Goal: Task Accomplishment & Management: Use online tool/utility

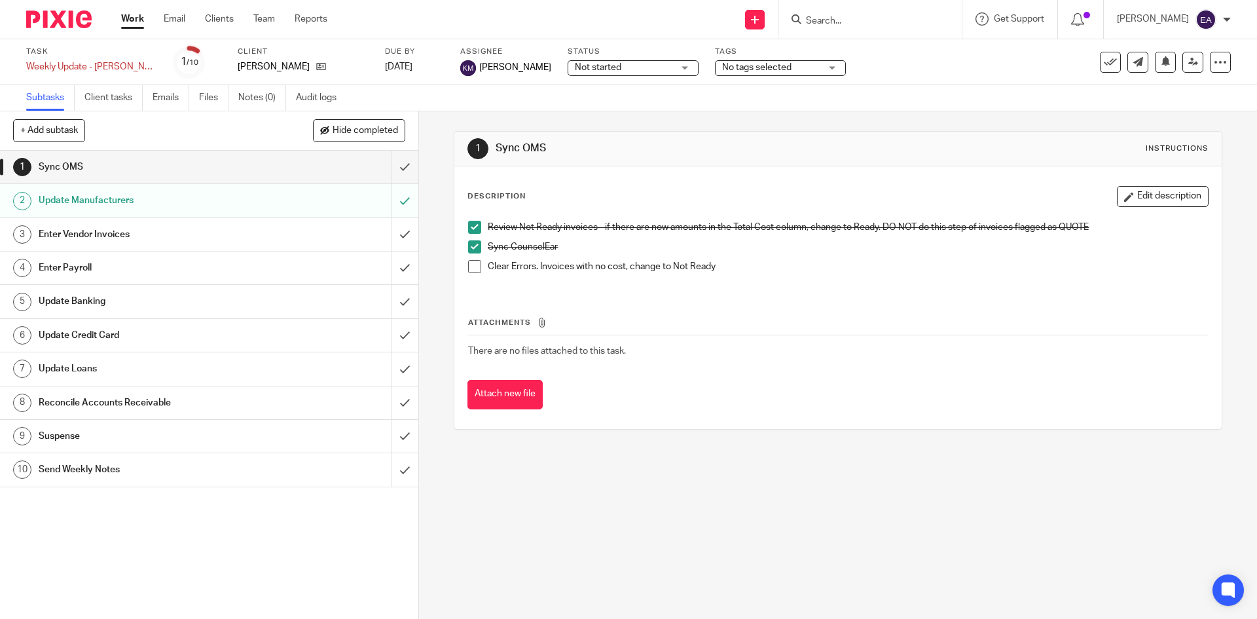
drag, startPoint x: 467, startPoint y: 266, endPoint x: 455, endPoint y: 266, distance: 11.8
click at [468, 266] on span at bounding box center [474, 266] width 13 height 13
click at [310, 204] on div "Update Manufacturers" at bounding box center [209, 200] width 340 height 20
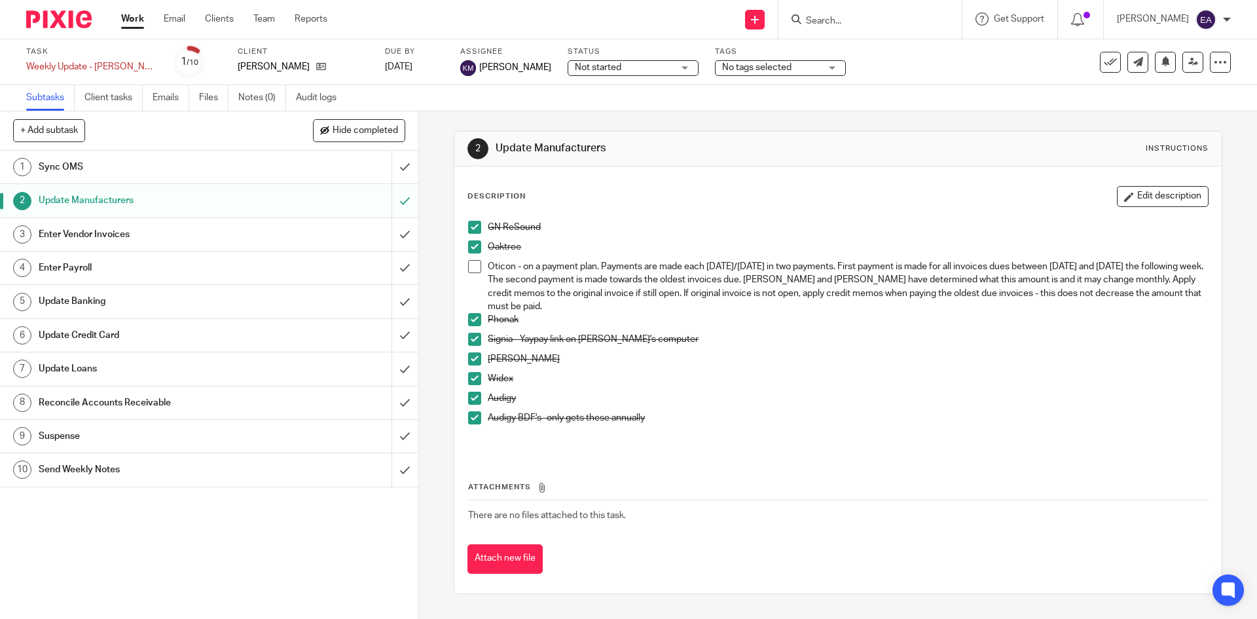
click at [471, 266] on span at bounding box center [474, 266] width 13 height 13
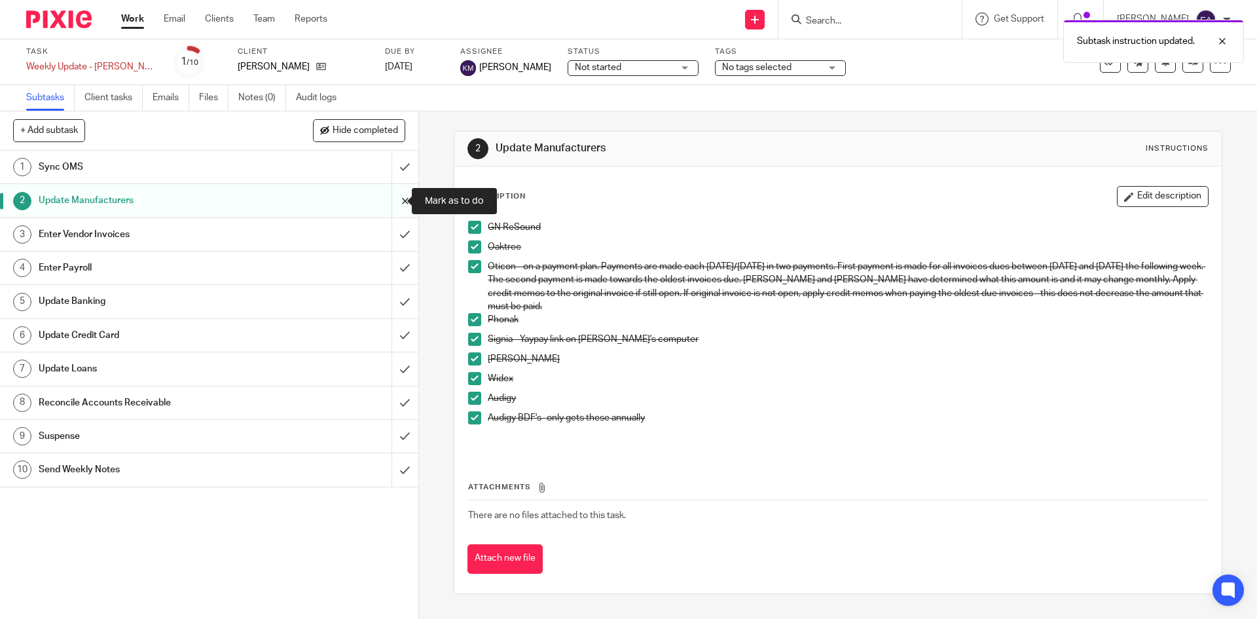
click at [389, 209] on input "submit" at bounding box center [209, 200] width 418 height 33
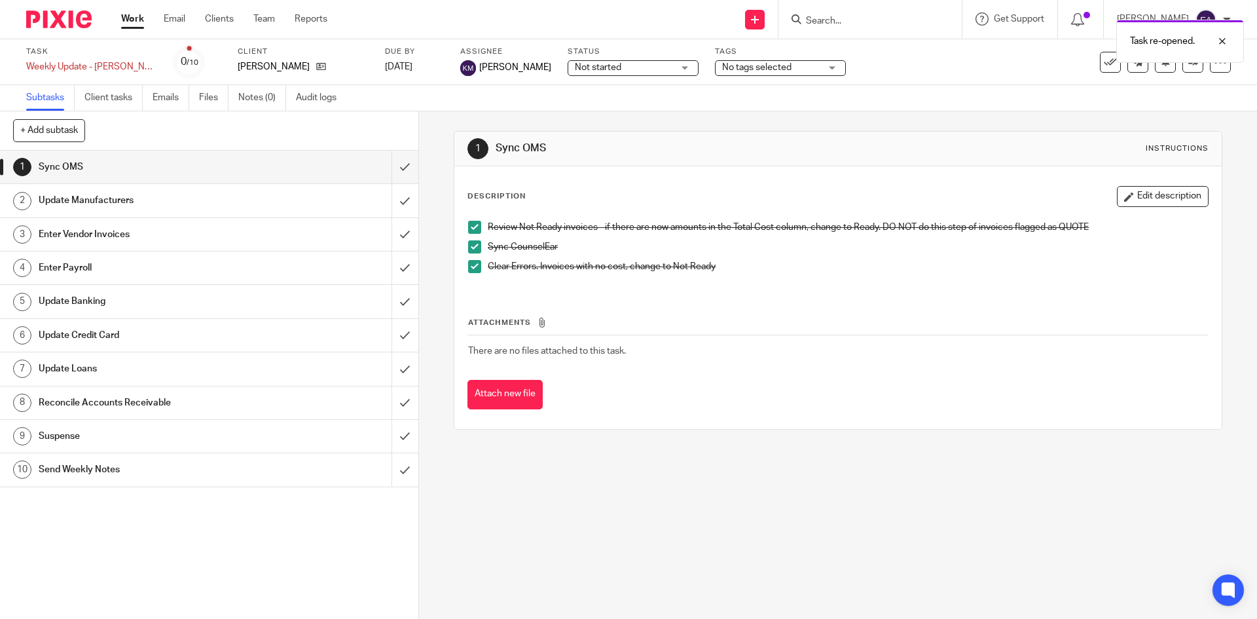
click at [100, 295] on h1 "Update Banking" at bounding box center [152, 301] width 226 height 20
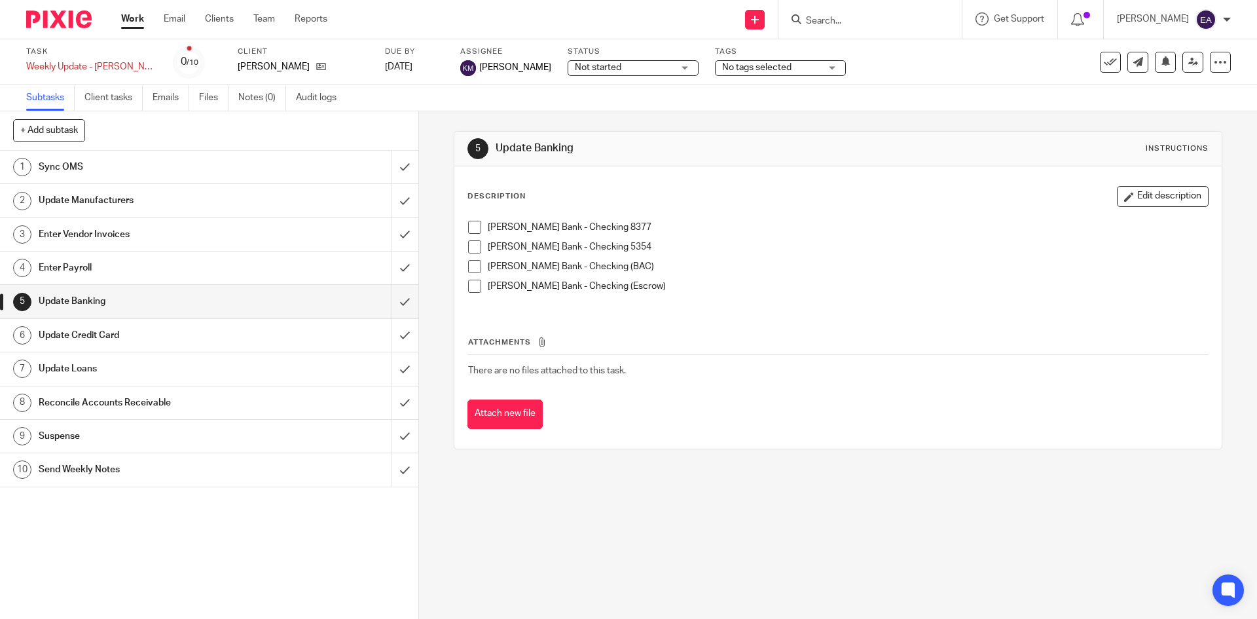
click at [102, 269] on h1 "Enter Payroll" at bounding box center [152, 268] width 226 height 20
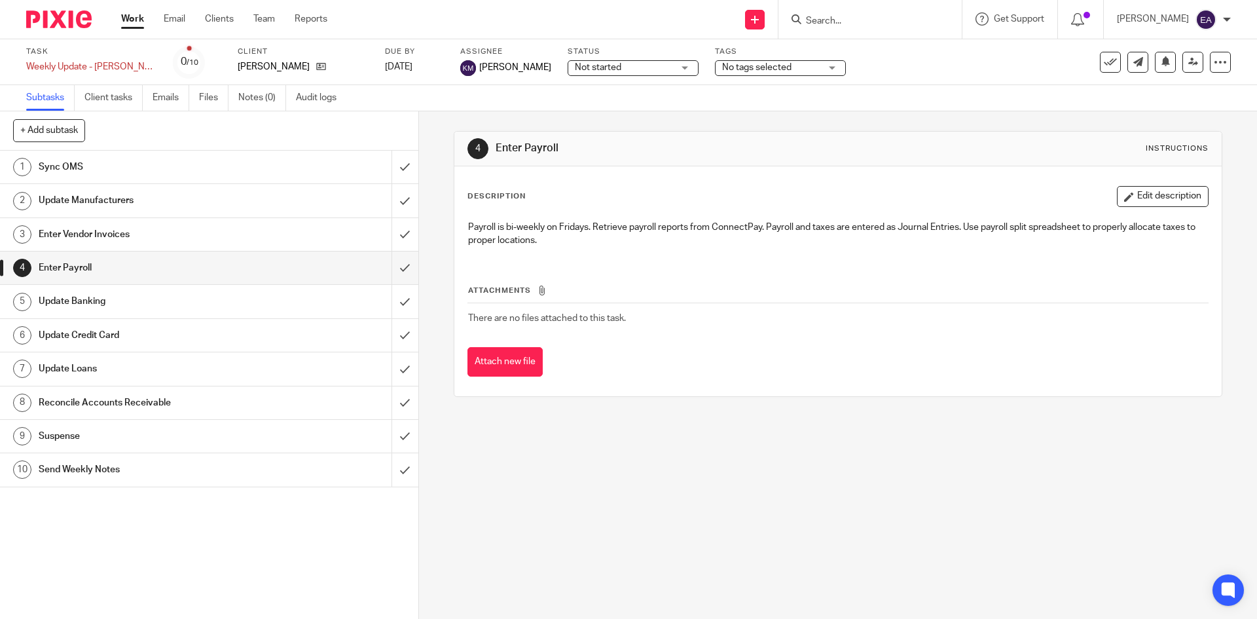
drag, startPoint x: 354, startPoint y: 529, endPoint x: 352, endPoint y: 506, distance: 23.1
click at [355, 529] on div "1 Sync OMS 2 Update Manufacturers 3 Enter Vendor Invoices 4 Enter Payroll 5 Upd…" at bounding box center [209, 385] width 418 height 468
